Goal: Navigation & Orientation: Find specific page/section

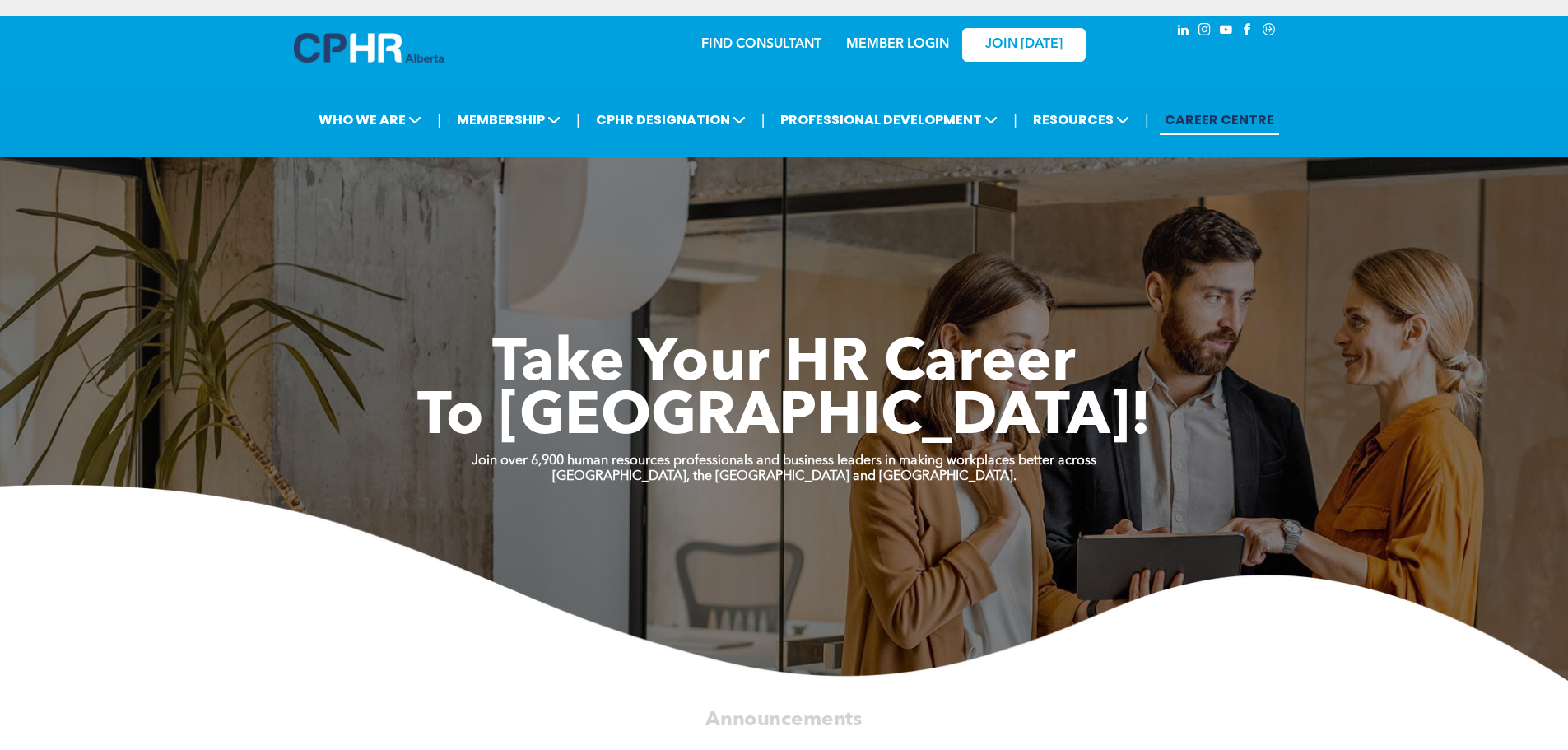
click at [918, 46] on link "MEMBER LOGIN" at bounding box center [897, 44] width 103 height 13
click at [919, 47] on link "MEMBER LOGIN" at bounding box center [897, 44] width 103 height 13
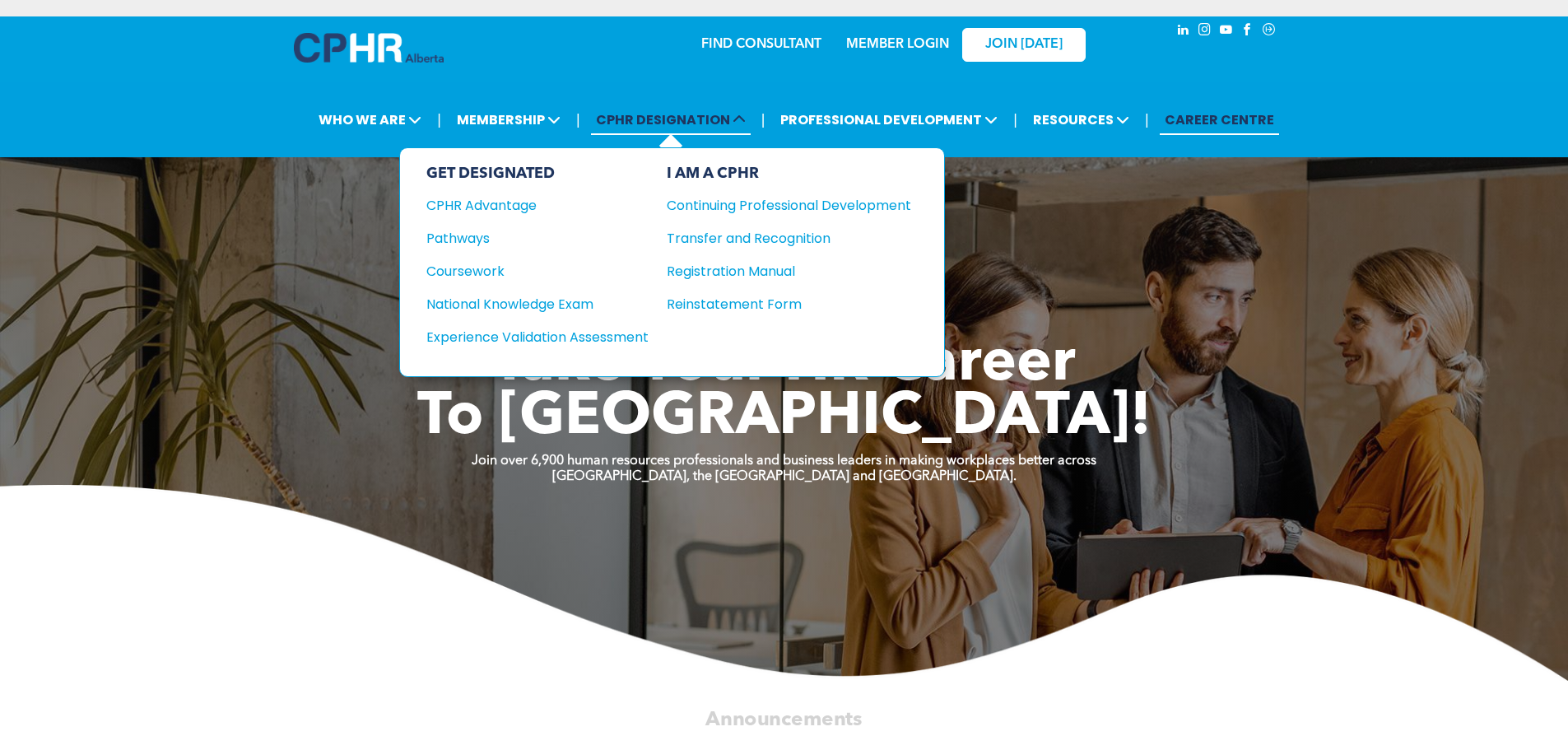
drag, startPoint x: 919, startPoint y: 47, endPoint x: 609, endPoint y: 115, distance: 317.4
click at [609, 116] on span "CPHR DESIGNATION" at bounding box center [671, 120] width 160 height 31
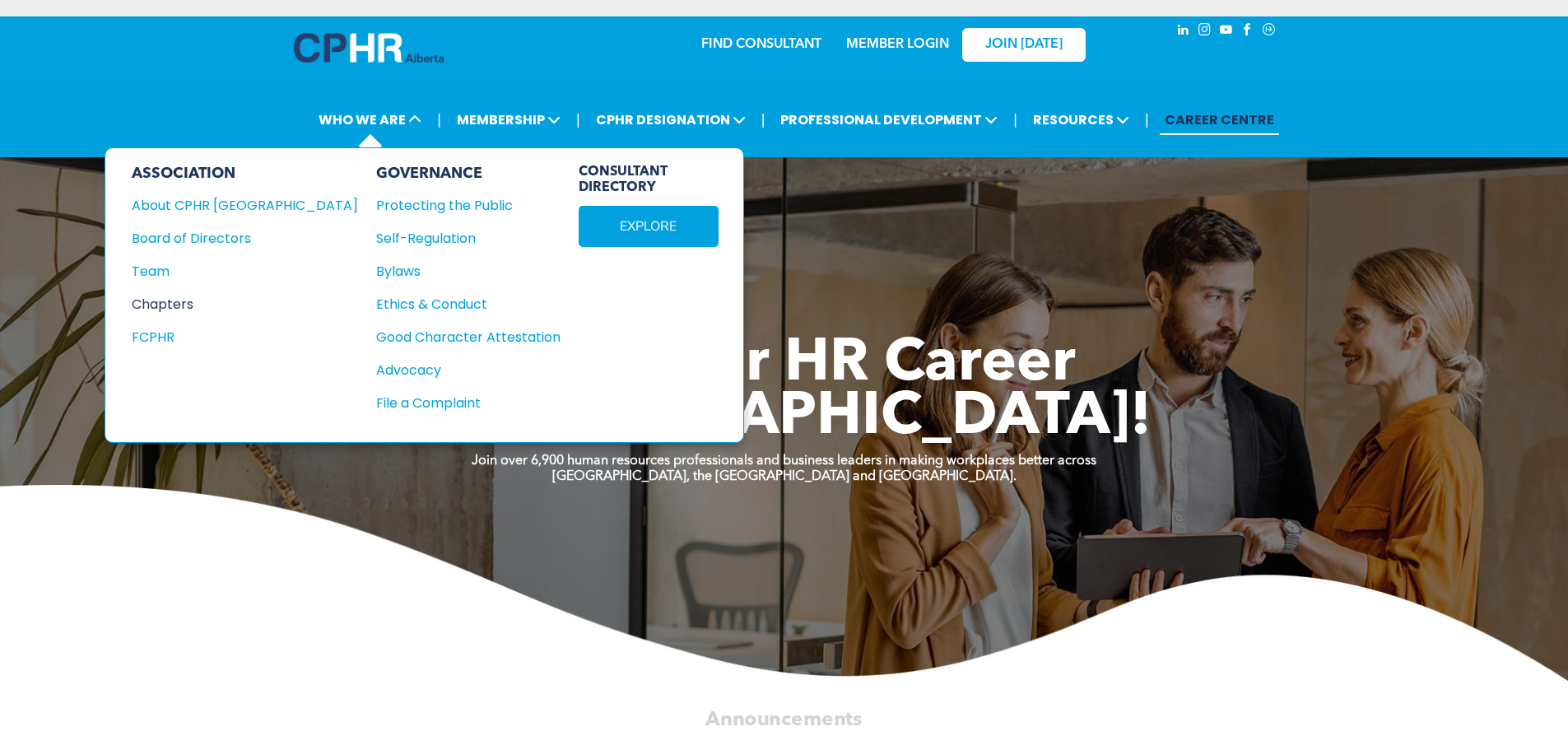
click at [164, 308] on div "Chapters" at bounding box center [234, 304] width 204 height 20
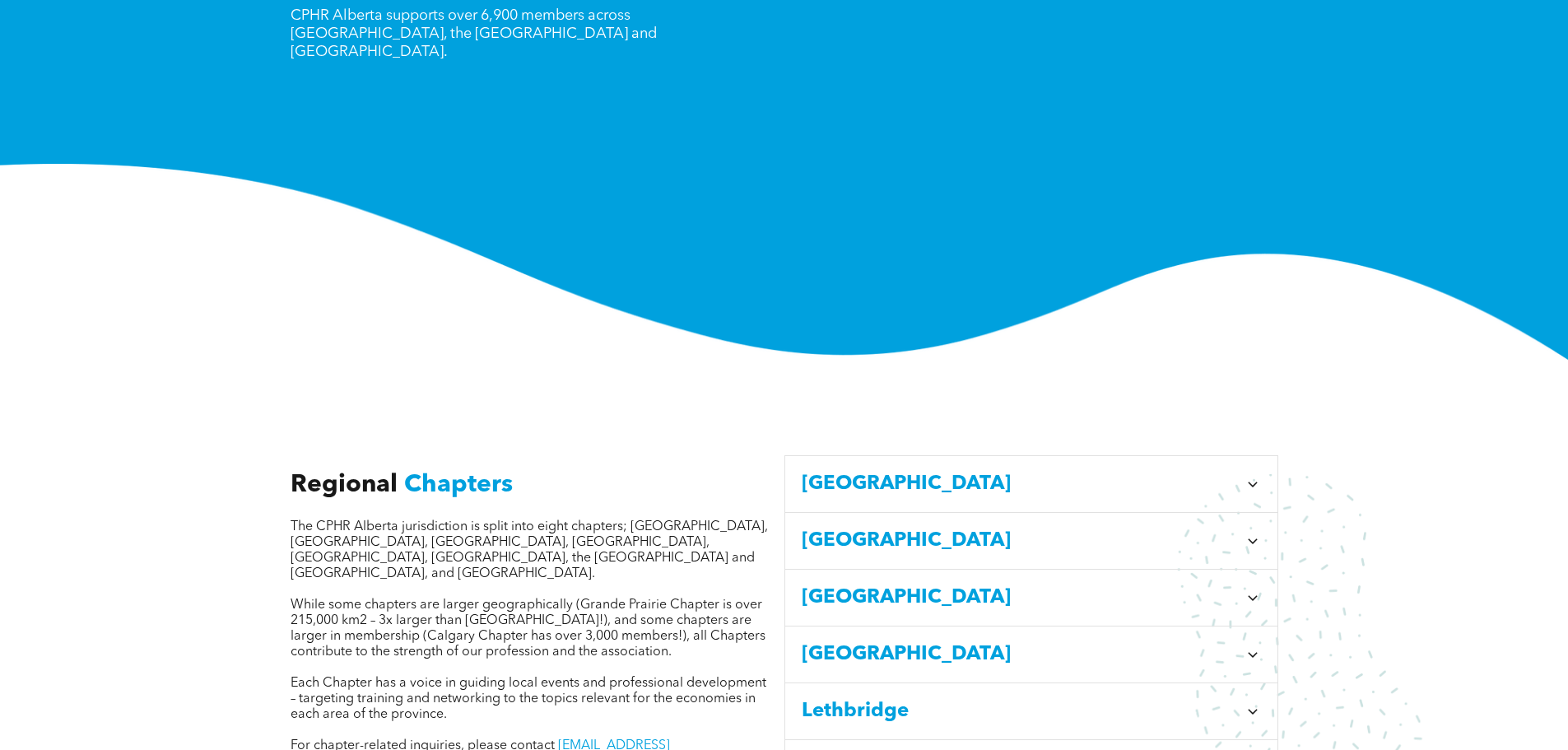
scroll to position [247, 0]
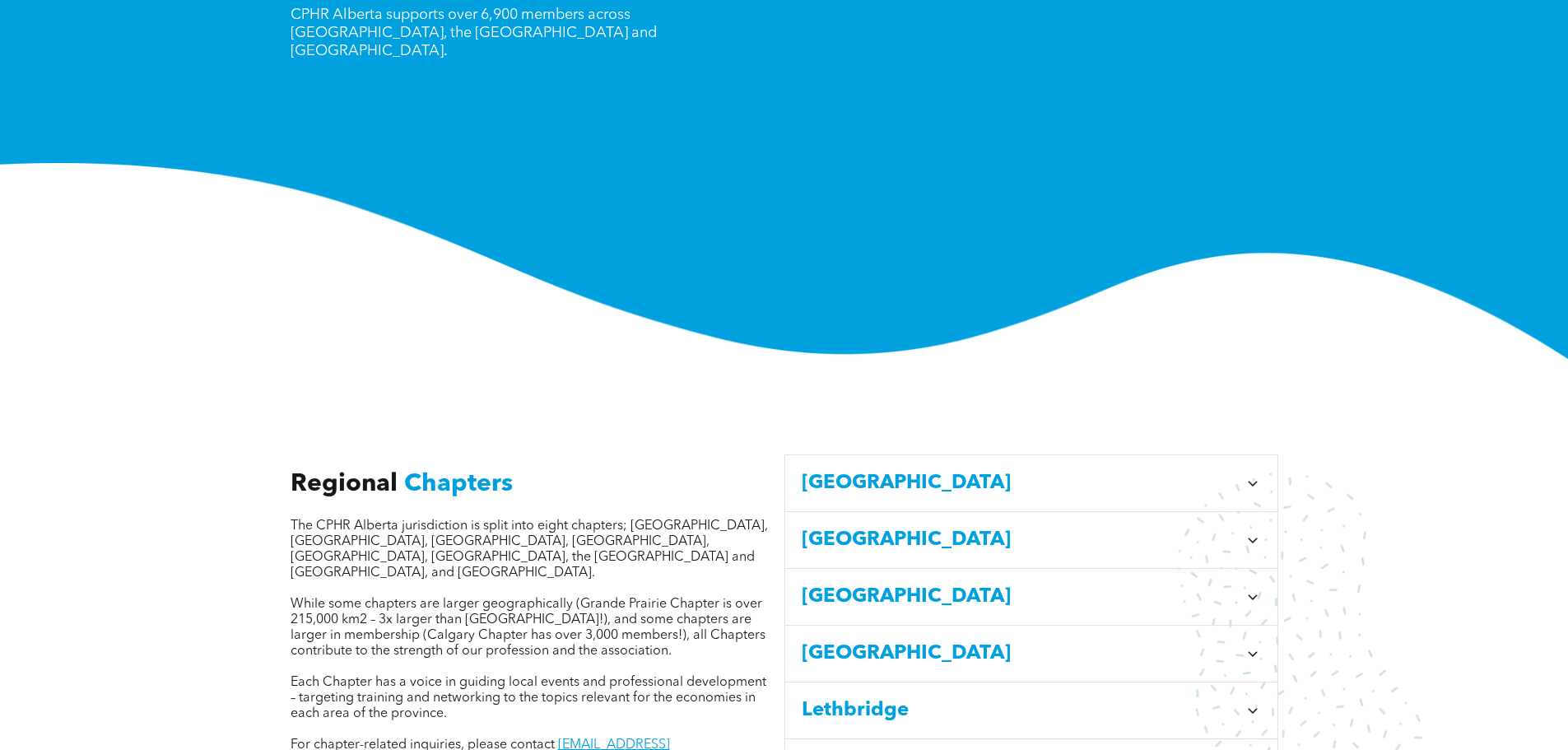
click at [1016, 536] on span "[GEOGRAPHIC_DATA]" at bounding box center [1019, 540] width 436 height 30
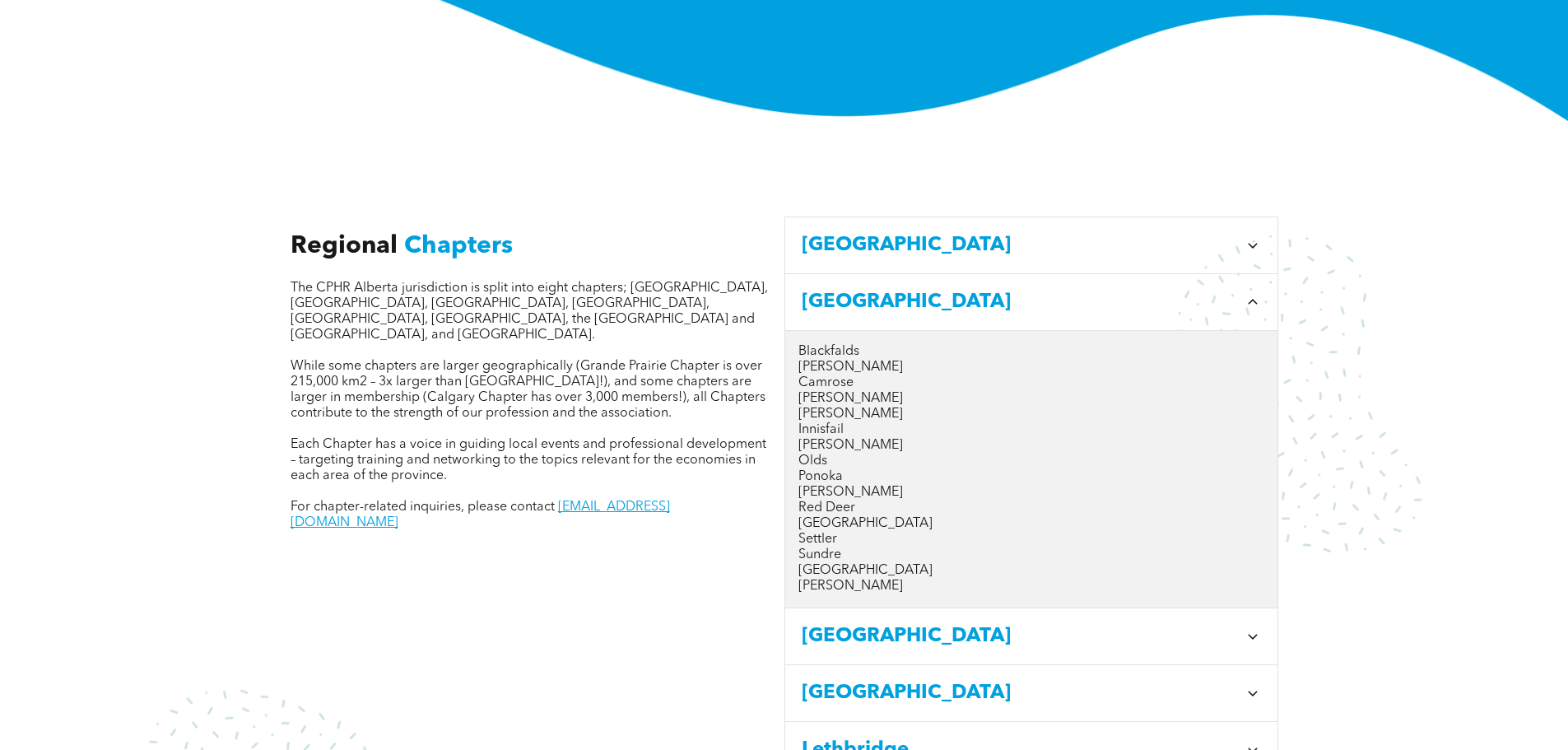
scroll to position [577, 0]
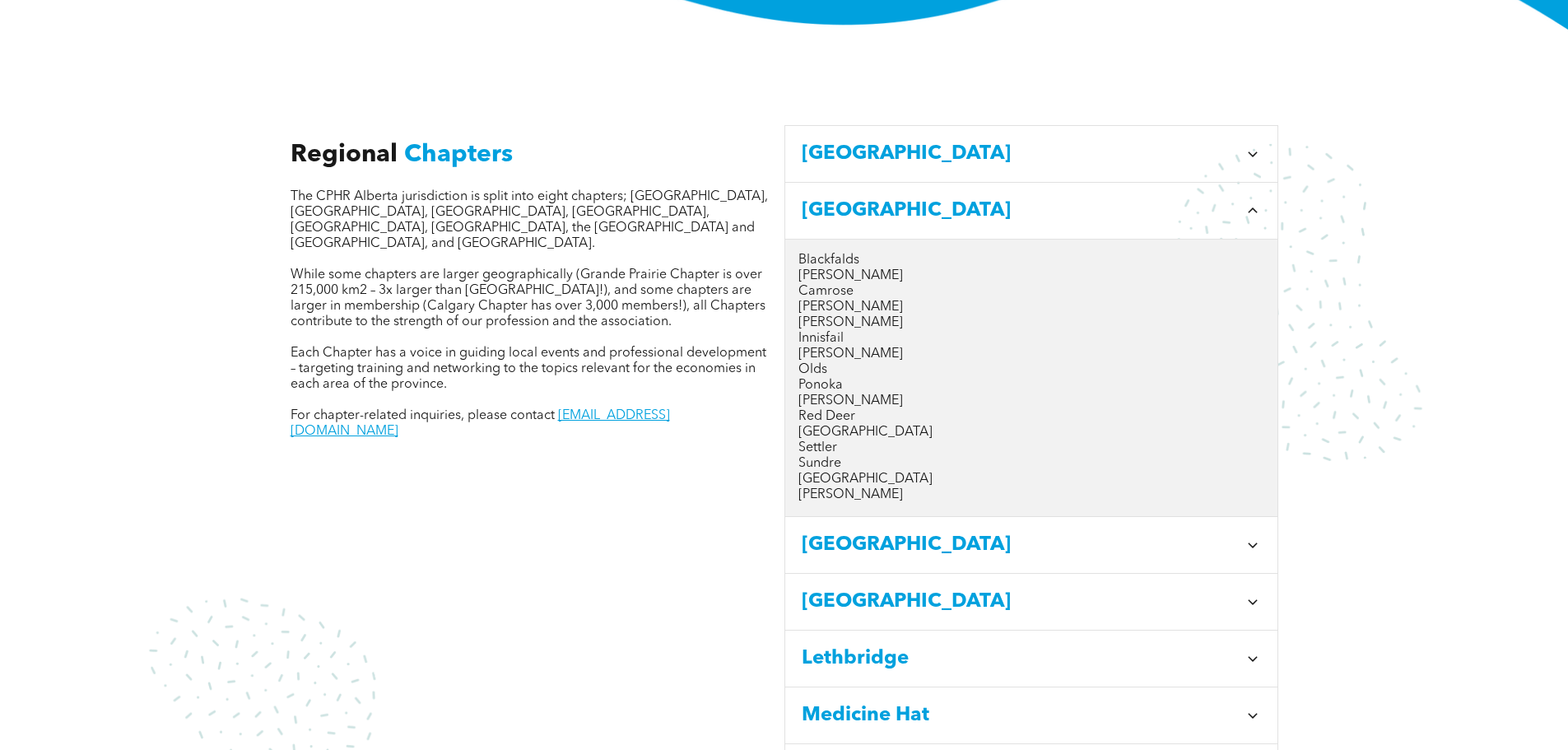
click at [1011, 543] on div "[GEOGRAPHIC_DATA]" at bounding box center [1031, 545] width 492 height 57
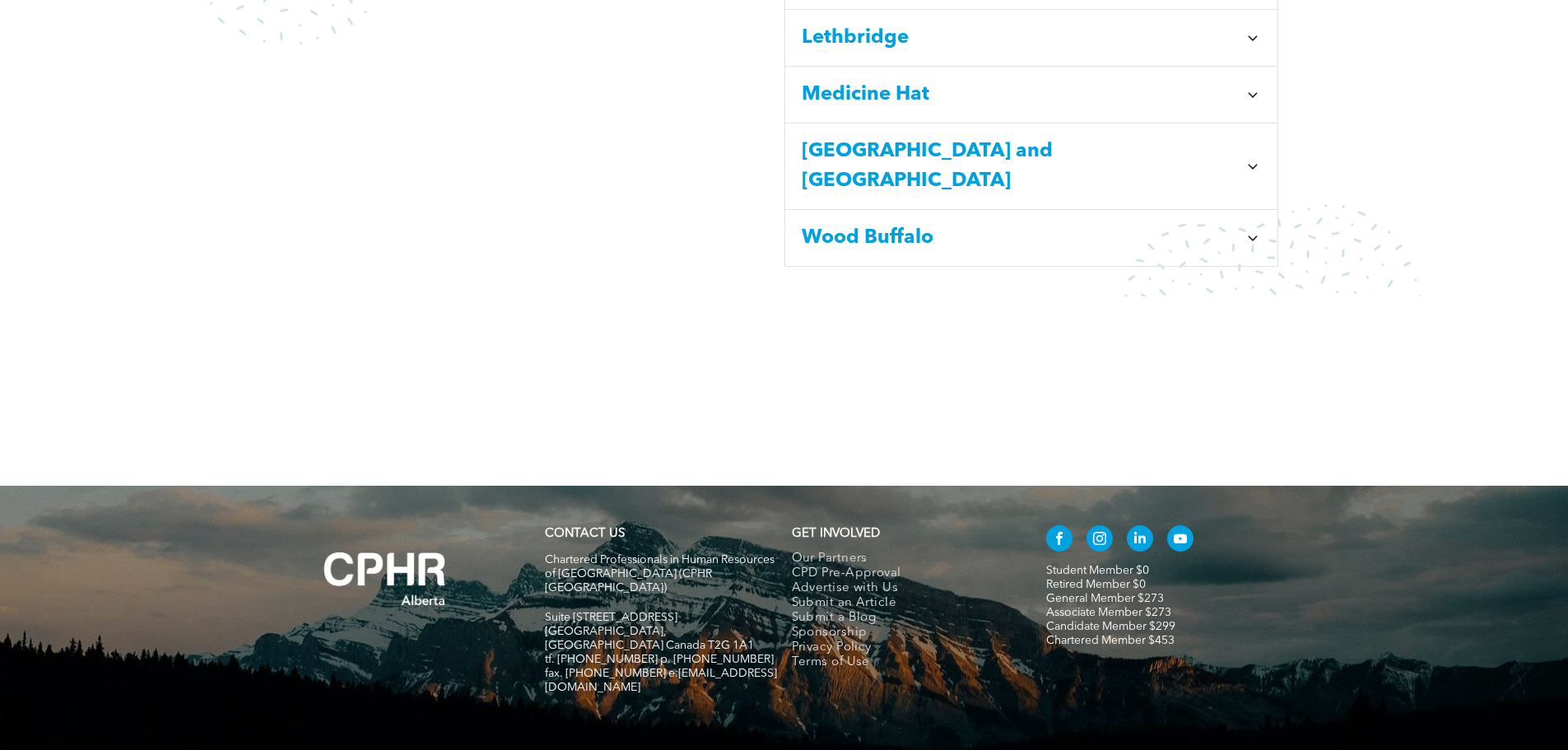
scroll to position [1452, 0]
